Goal: Navigation & Orientation: Find specific page/section

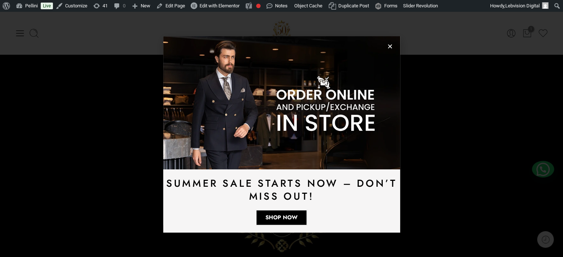
click at [390, 46] on use "Close" at bounding box center [390, 46] width 4 height 4
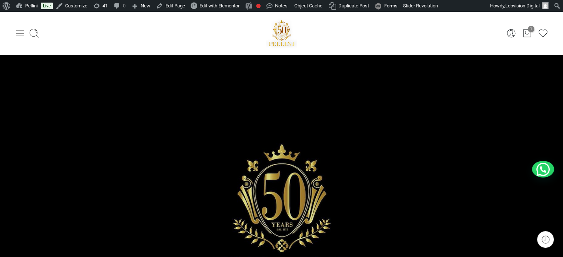
click at [23, 34] on icon at bounding box center [20, 33] width 10 height 10
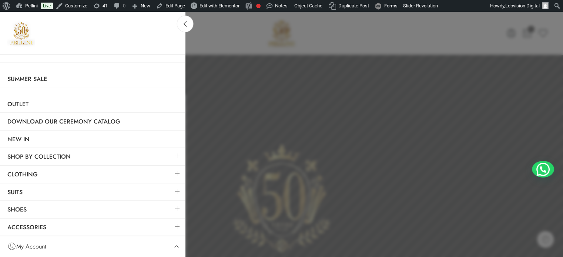
click at [177, 170] on link at bounding box center [178, 174] width 16 height 16
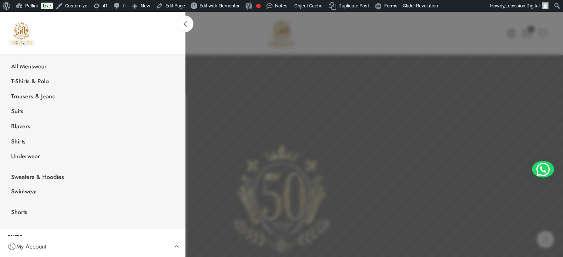
scroll to position [56, 0]
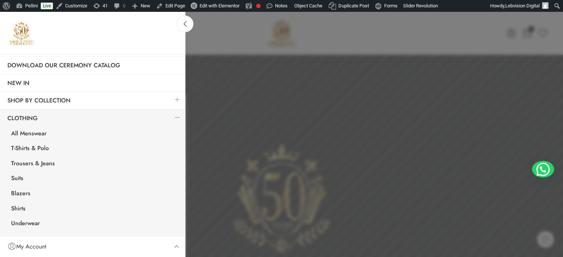
click at [172, 116] on link at bounding box center [178, 118] width 16 height 16
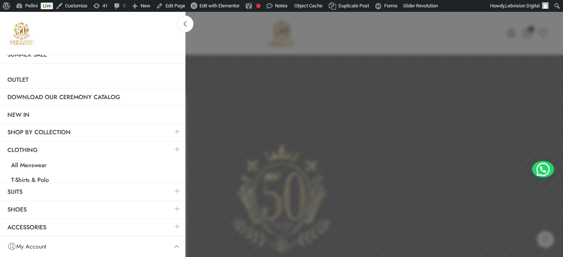
scroll to position [0, 0]
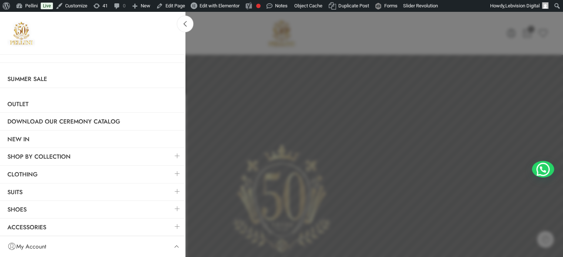
click at [177, 156] on link at bounding box center [178, 156] width 16 height 16
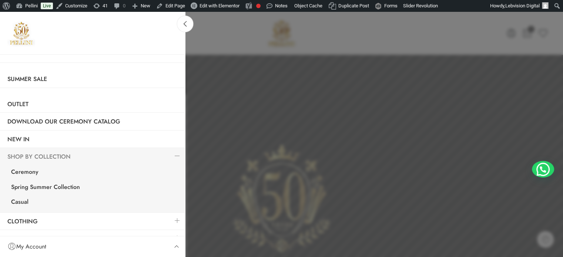
scroll to position [46, 0]
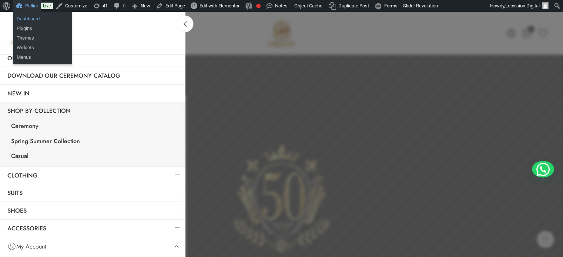
click at [27, 18] on link "Dashboard" at bounding box center [42, 19] width 59 height 10
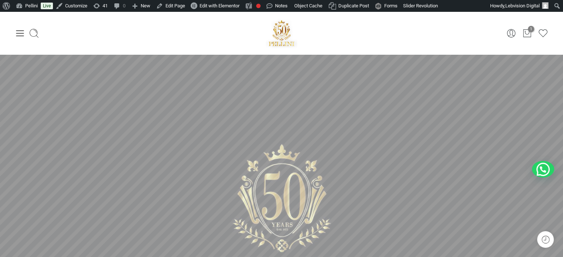
click at [16, 34] on icon at bounding box center [20, 33] width 10 height 10
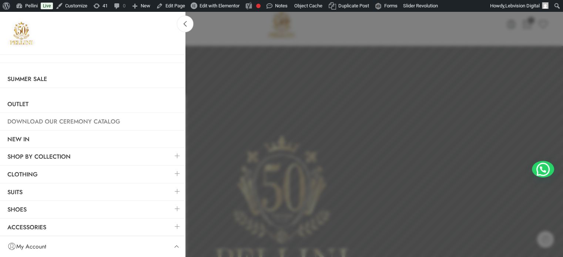
scroll to position [37, 0]
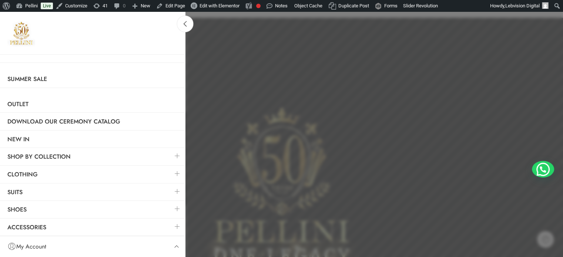
click at [170, 174] on link at bounding box center [178, 174] width 16 height 16
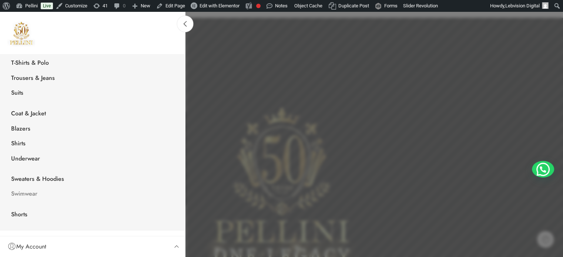
scroll to position [40, 0]
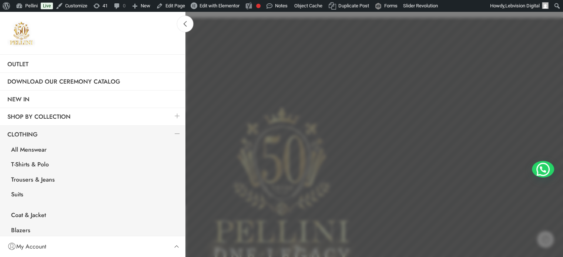
click at [171, 116] on link at bounding box center [178, 116] width 16 height 16
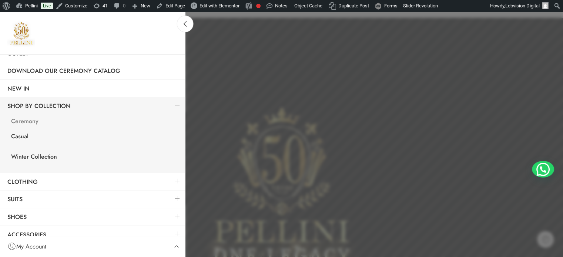
scroll to position [57, 0]
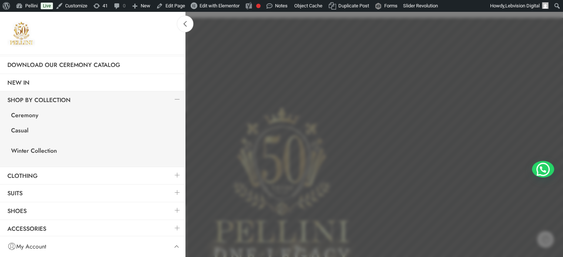
click at [171, 175] on link at bounding box center [178, 175] width 16 height 16
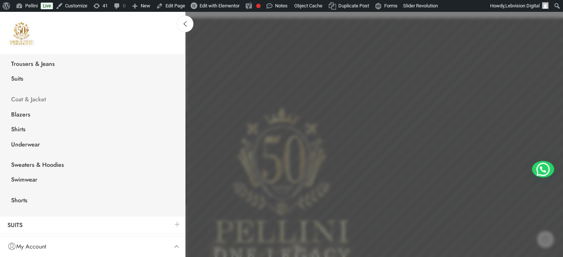
scroll to position [168, 0]
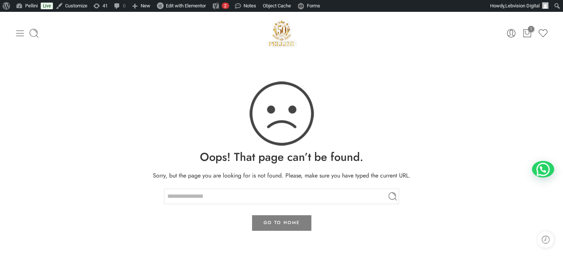
click at [19, 37] on icon at bounding box center [20, 33] width 10 height 10
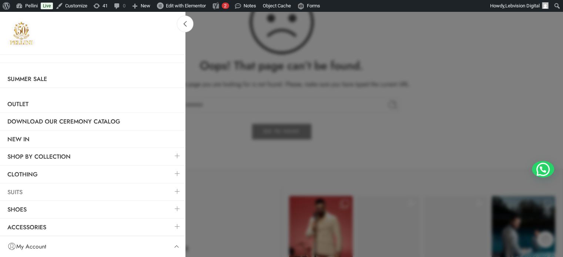
scroll to position [111, 0]
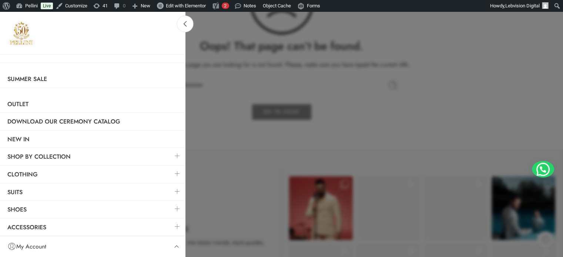
click at [176, 173] on link at bounding box center [178, 174] width 16 height 16
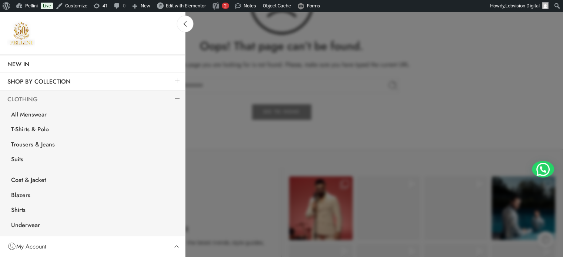
scroll to position [74, 0]
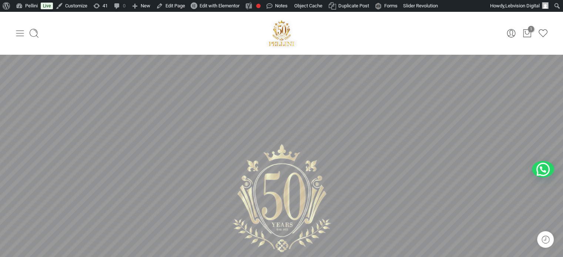
click at [18, 31] on icon at bounding box center [20, 33] width 10 height 10
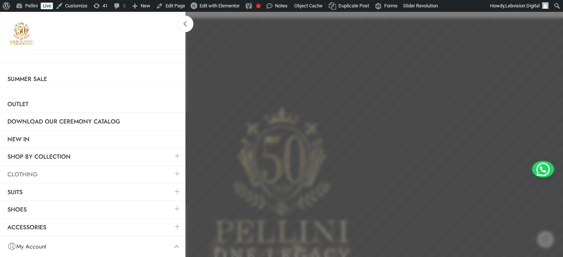
click at [164, 175] on link "Clothing" at bounding box center [92, 174] width 185 height 17
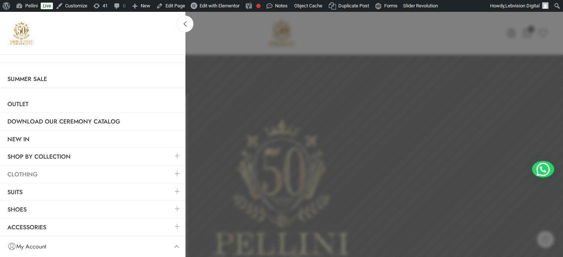
scroll to position [37, 0]
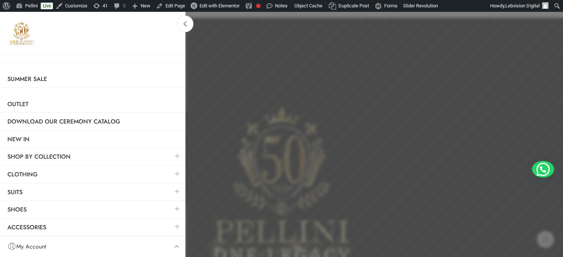
click at [178, 173] on link at bounding box center [178, 174] width 16 height 16
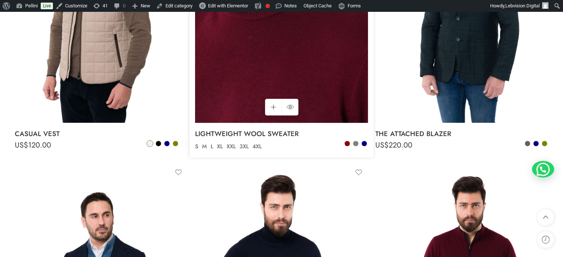
scroll to position [592, 0]
